Goal: Information Seeking & Learning: Learn about a topic

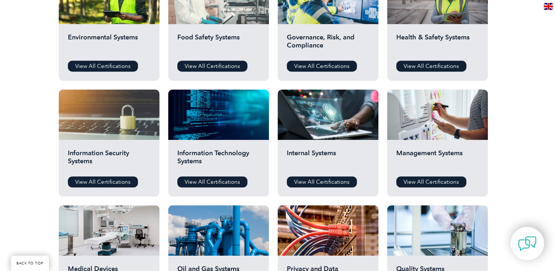
scroll to position [305, 0]
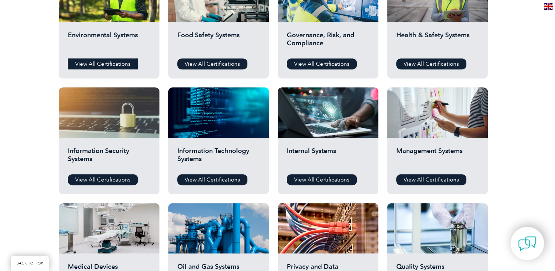
click at [108, 65] on link "View All Certifications" at bounding box center [103, 63] width 70 height 11
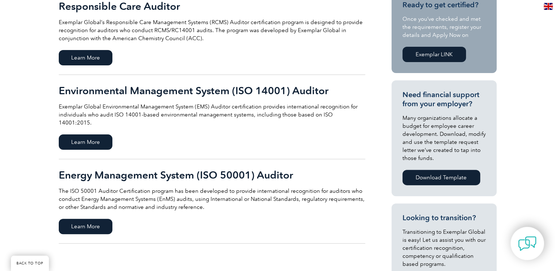
scroll to position [191, 0]
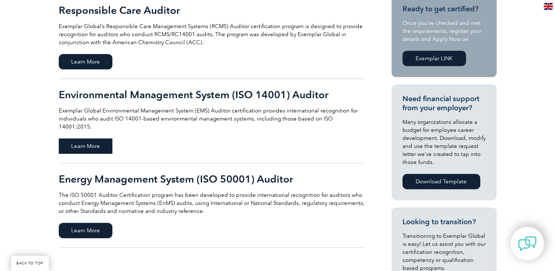
click at [91, 138] on span "Learn More" at bounding box center [86, 145] width 54 height 15
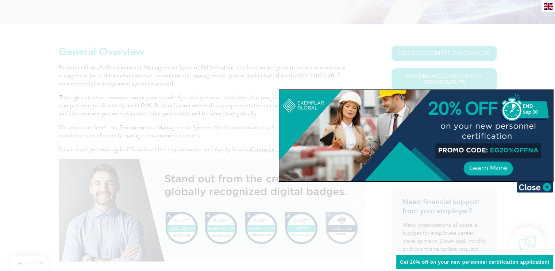
scroll to position [155, 0]
click at [503, 51] on div at bounding box center [277, 135] width 555 height 271
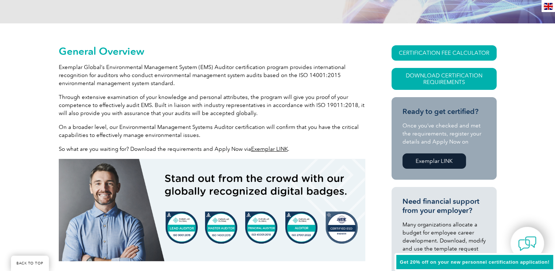
click at [298, 95] on p "Through extensive examination of your knowledge and personal attributes, the pr…" at bounding box center [212, 105] width 306 height 24
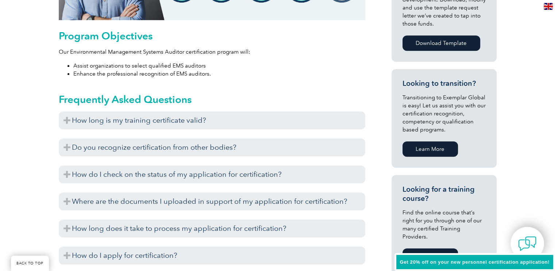
scroll to position [395, 0]
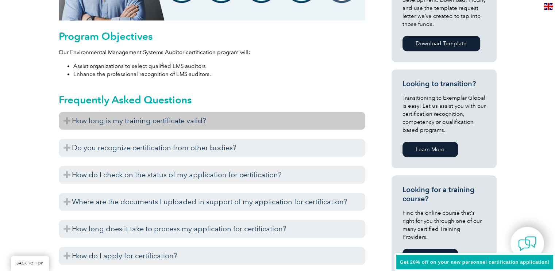
click at [149, 123] on h3 "How long is my training certificate valid?" at bounding box center [212, 121] width 306 height 18
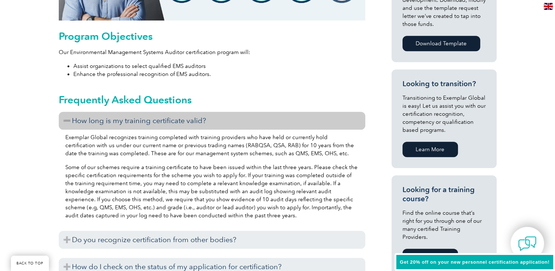
click at [149, 123] on h3 "How long is my training certificate valid?" at bounding box center [212, 121] width 306 height 18
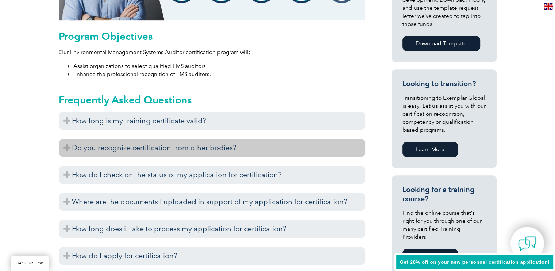
click at [159, 148] on h3 "Do you recognize certification from other bodies?" at bounding box center [212, 148] width 306 height 18
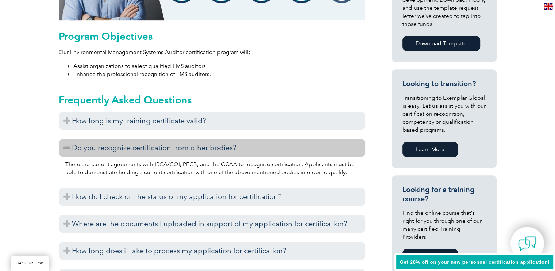
click at [322, 150] on h3 "Do you recognize certification from other bodies?" at bounding box center [212, 148] width 306 height 18
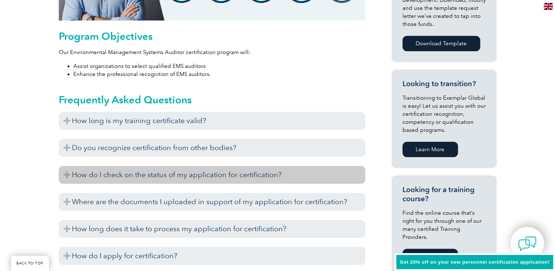
click at [235, 166] on h3 "How do I check on the status of my application for certification?" at bounding box center [212, 175] width 306 height 18
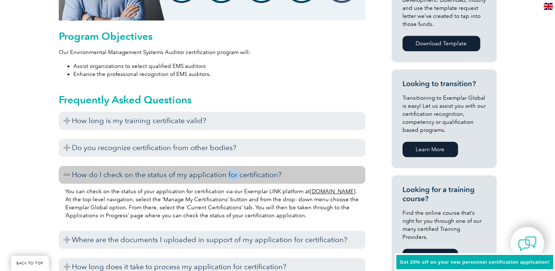
click at [235, 166] on h3 "How do I check on the status of my application for certification?" at bounding box center [212, 175] width 306 height 18
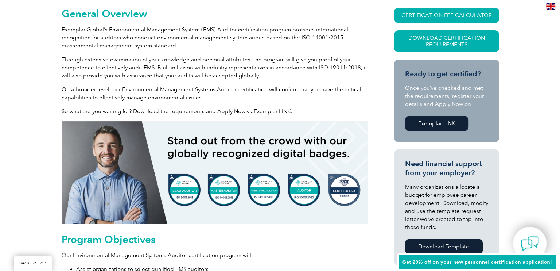
scroll to position [187, 0]
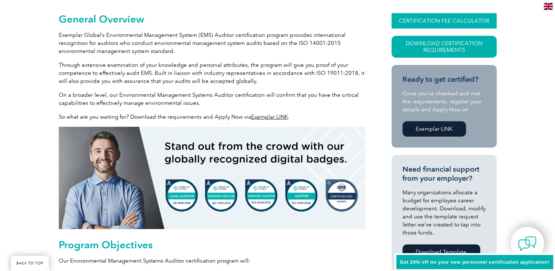
click at [428, 22] on link "CERTIFICATION FEE CALCULATOR" at bounding box center [443, 20] width 105 height 15
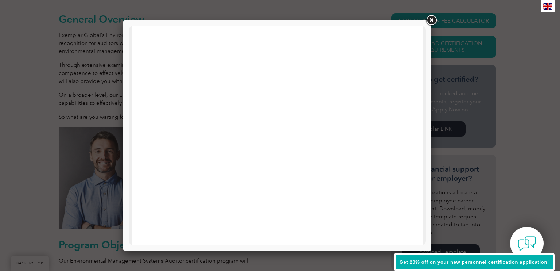
scroll to position [181, 0]
click at [431, 20] on link at bounding box center [431, 20] width 13 height 13
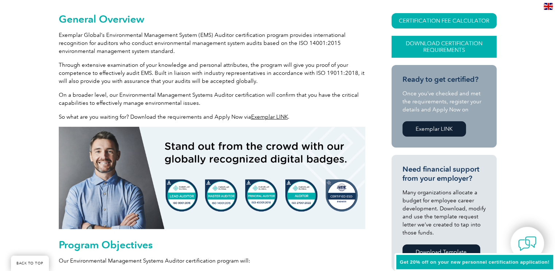
click at [429, 43] on link "Download Certification Requirements" at bounding box center [443, 47] width 105 height 22
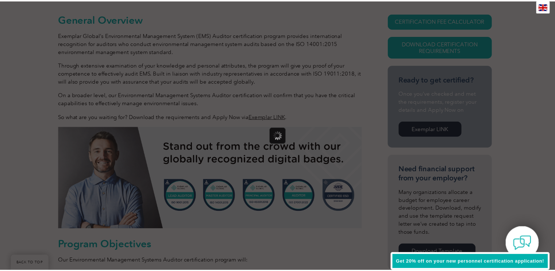
scroll to position [0, 0]
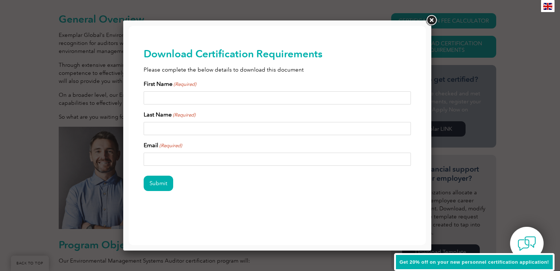
click at [430, 18] on link at bounding box center [431, 20] width 13 height 13
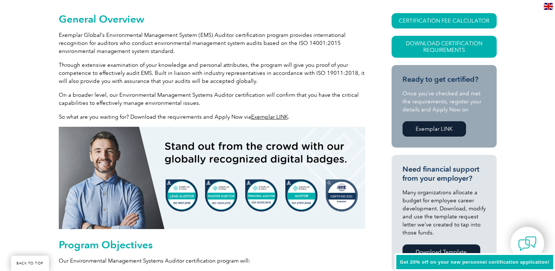
click at [424, 127] on link "Exemplar LINK" at bounding box center [433, 128] width 63 height 15
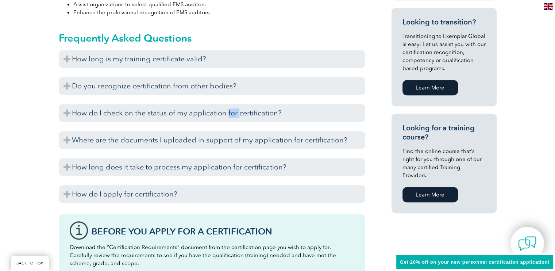
scroll to position [457, 0]
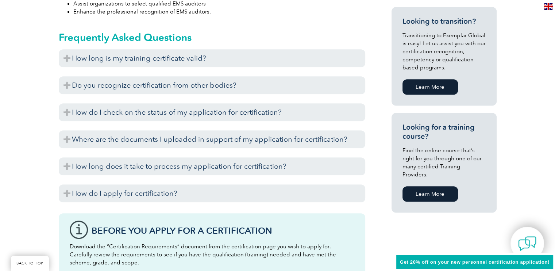
click at [0, 167] on div "General Overview Exemplar Global’s Environmental Management System (EMS) Audito…" at bounding box center [277, 109] width 555 height 777
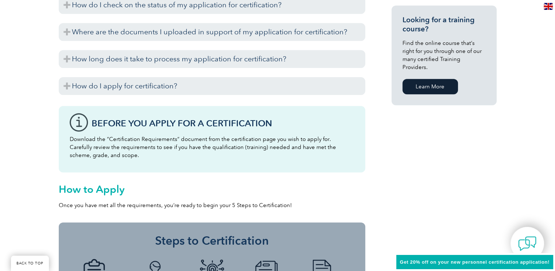
scroll to position [565, 0]
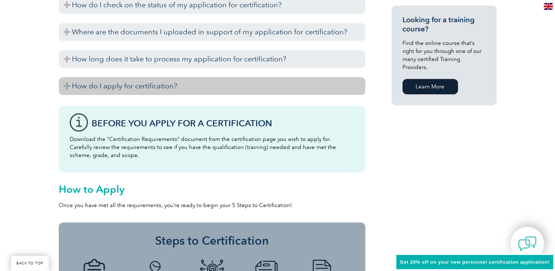
click at [107, 83] on h3 "How do I apply for certification?" at bounding box center [212, 86] width 306 height 18
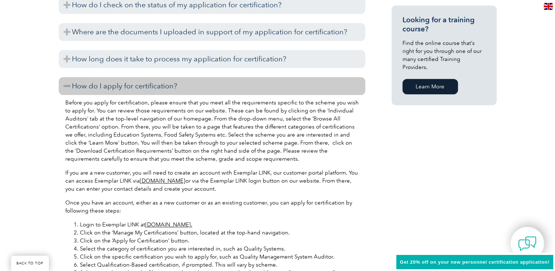
click at [95, 86] on h3 "How do I apply for certification?" at bounding box center [212, 86] width 306 height 18
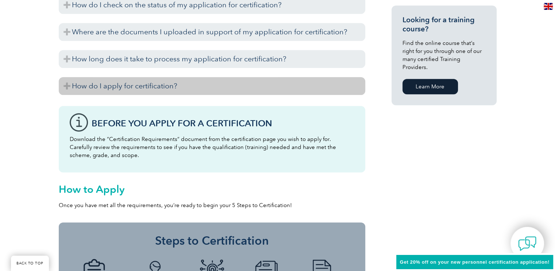
click at [95, 86] on h3 "How do I apply for certification?" at bounding box center [212, 86] width 306 height 18
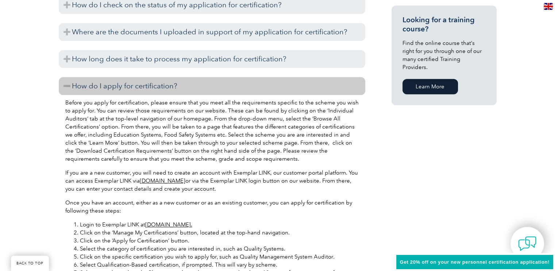
click at [107, 86] on h3 "How do I apply for certification?" at bounding box center [212, 86] width 306 height 18
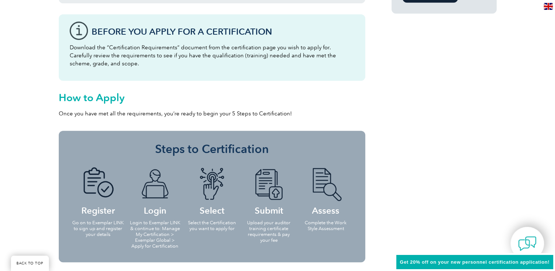
scroll to position [655, 0]
